Goal: Information Seeking & Learning: Understand process/instructions

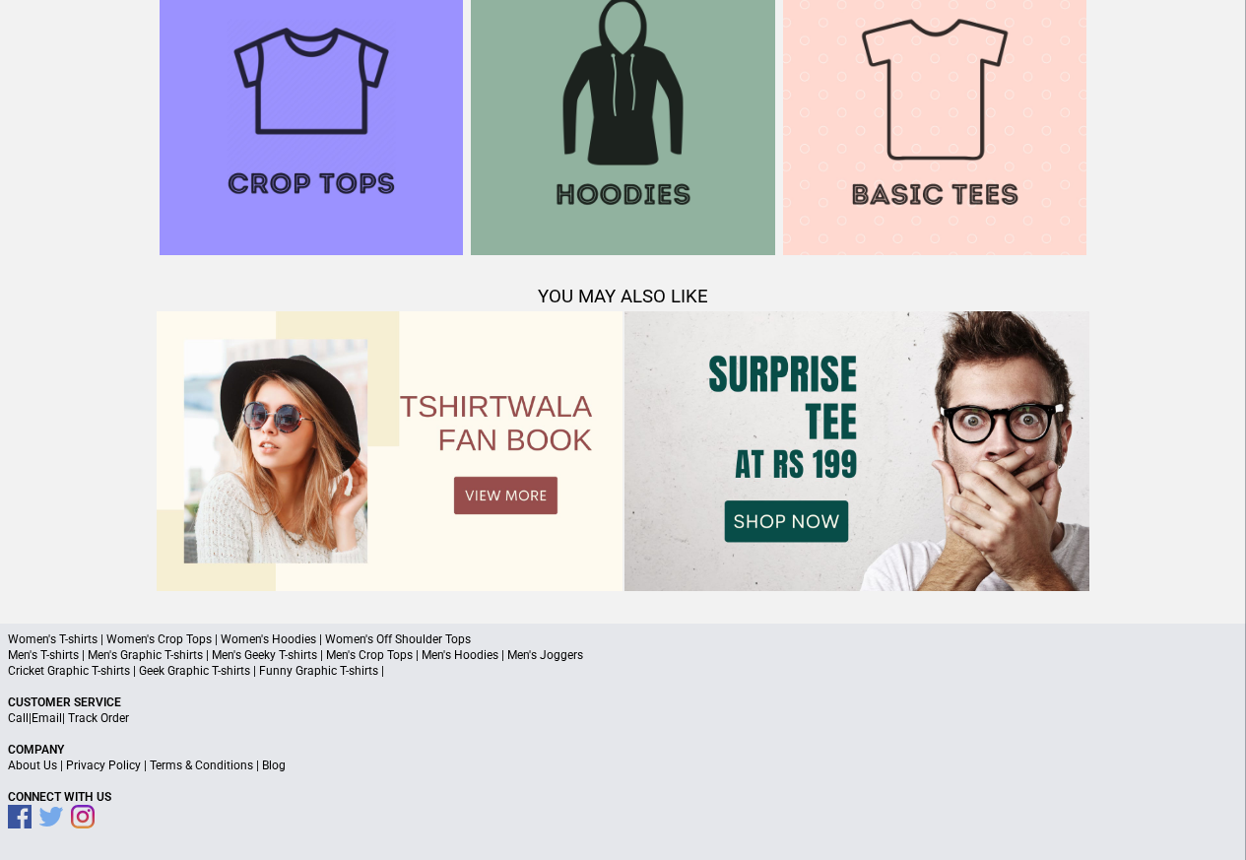
scroll to position [1901, 0]
